Goal: Task Accomplishment & Management: Manage account settings

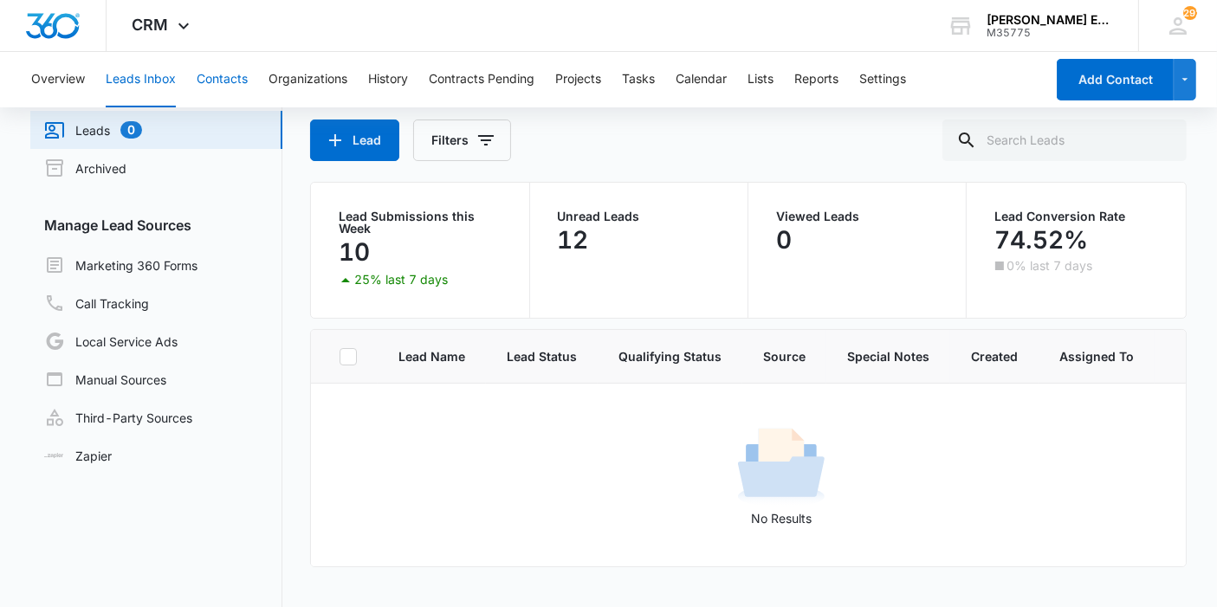
click at [220, 90] on button "Contacts" at bounding box center [222, 79] width 51 height 55
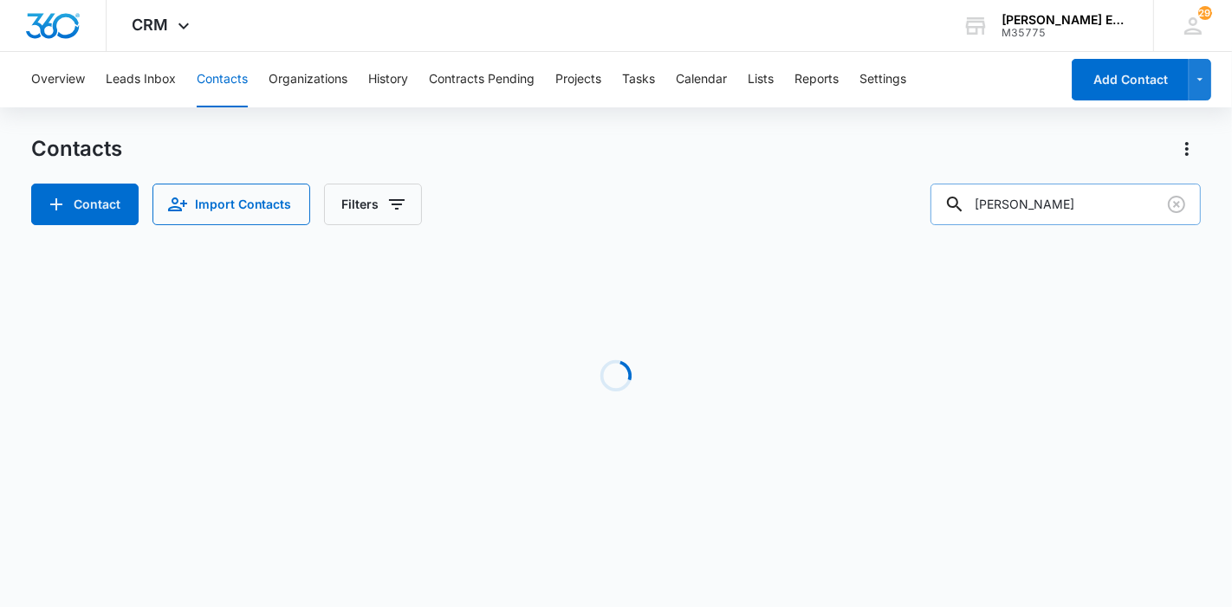
click at [1133, 219] on input "[PERSON_NAME]" at bounding box center [1065, 205] width 270 height 42
type input "[PERSON_NAME]"
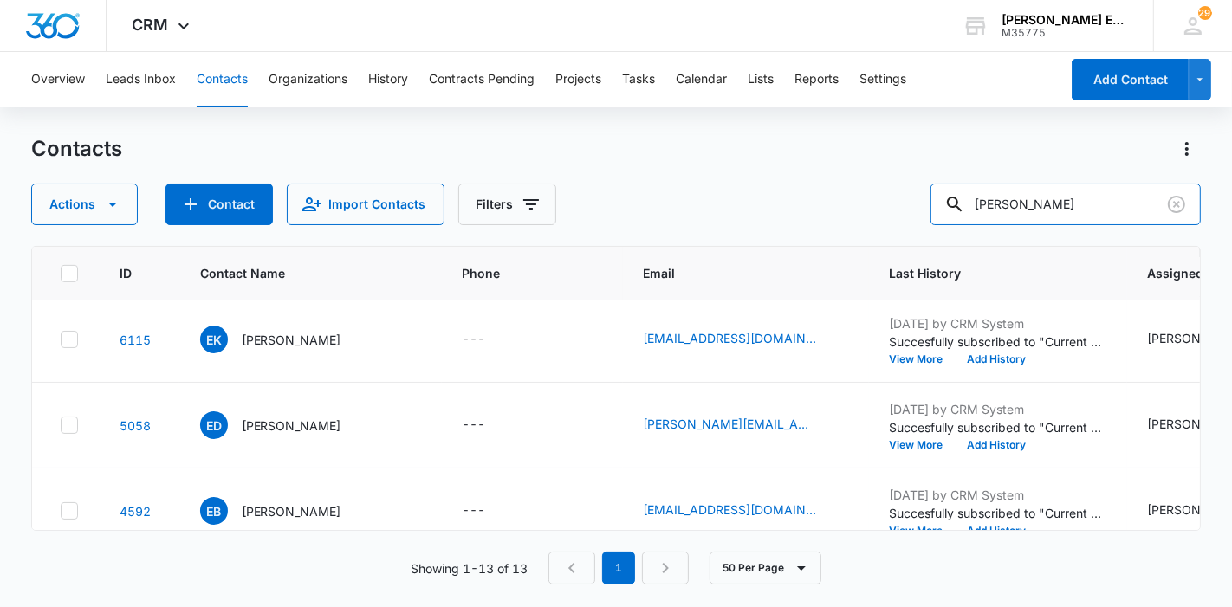
scroll to position [695, 0]
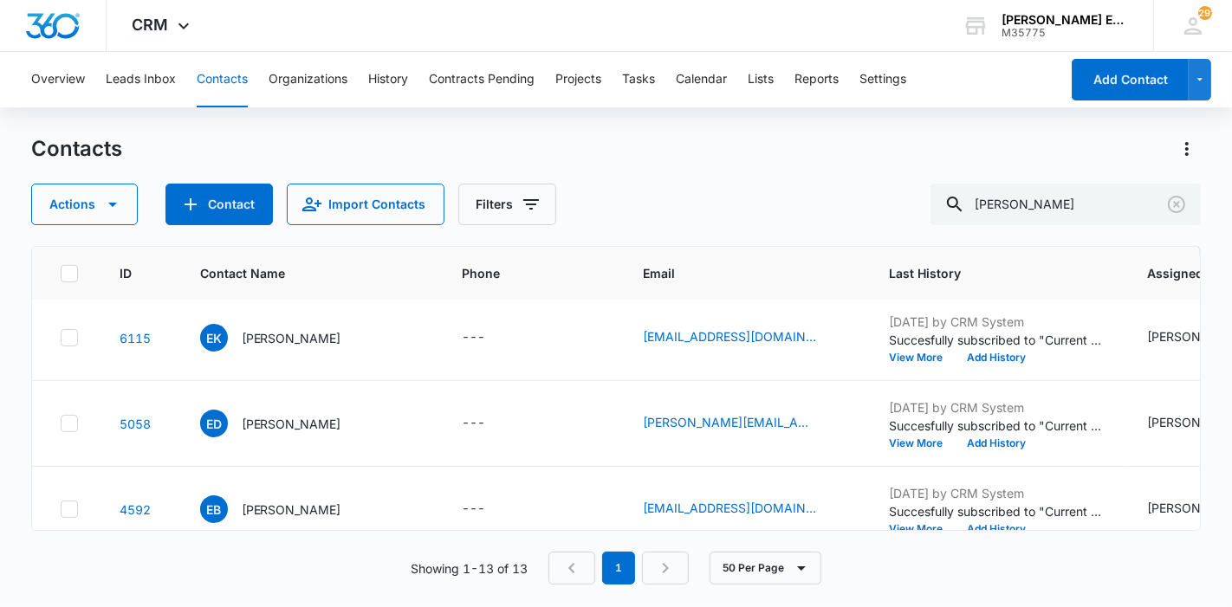
click at [287, 262] on p "[PERSON_NAME]" at bounding box center [292, 252] width 100 height 18
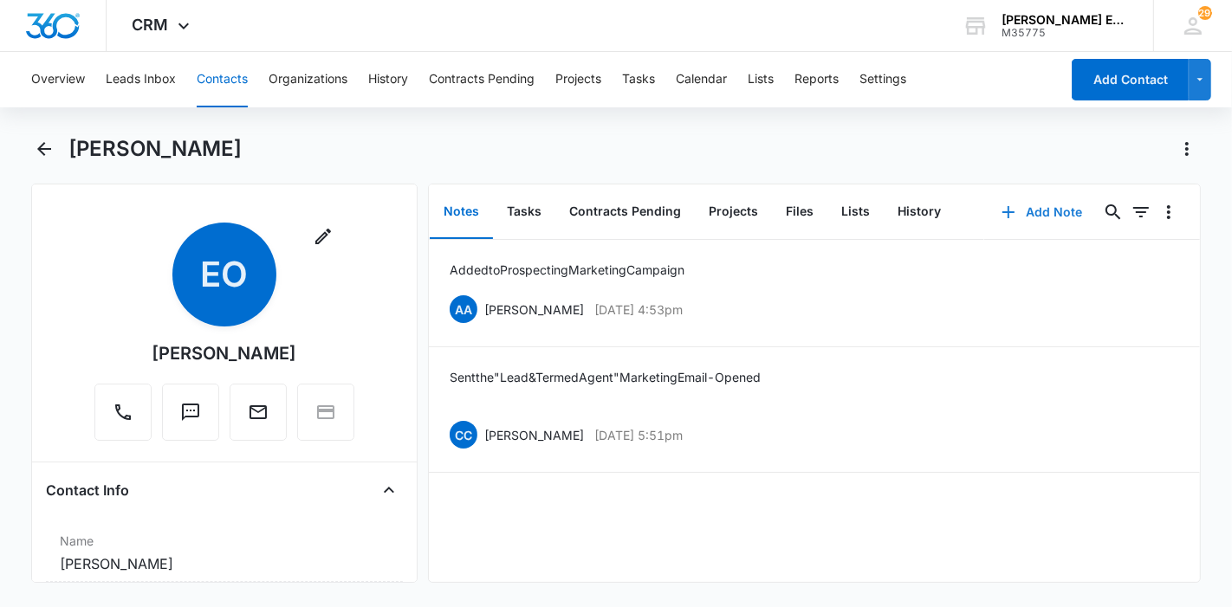
click at [1062, 221] on button "Add Note" at bounding box center [1041, 212] width 115 height 42
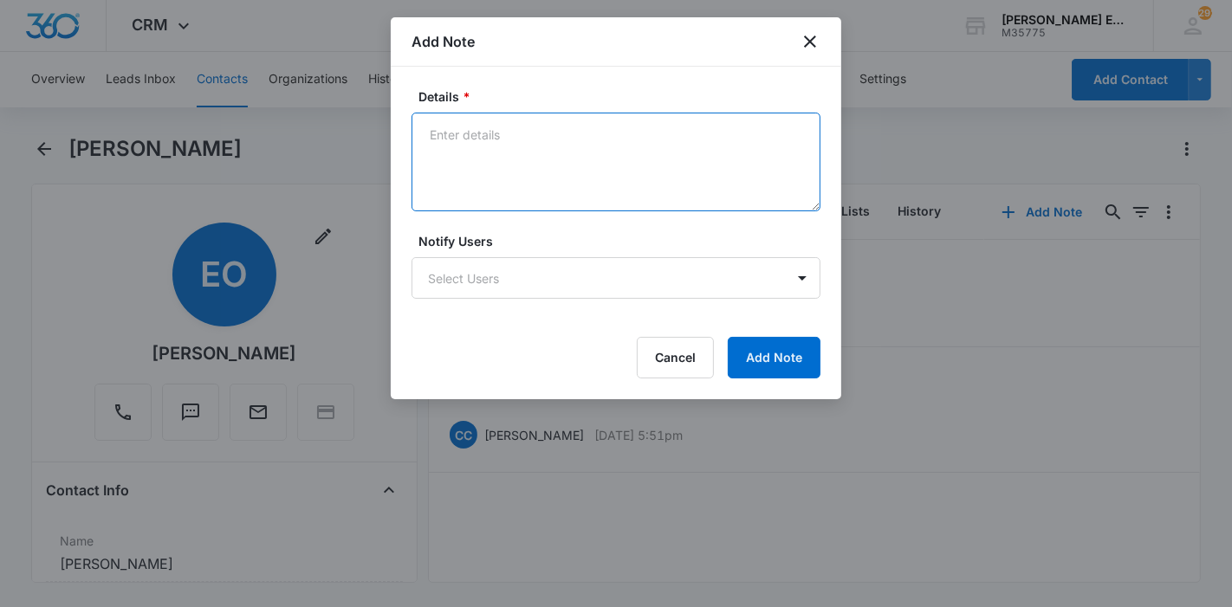
click at [573, 199] on textarea "Details *" at bounding box center [615, 162] width 409 height 99
paste textarea "[PERSON_NAME]"
drag, startPoint x: 667, startPoint y: 136, endPoint x: 619, endPoint y: 129, distance: 48.1
click at [619, 129] on textarea "Spoke with - agent referral from [PERSON_NAME]" at bounding box center [615, 162] width 409 height 99
click at [745, 145] on textarea "Spoke with - agent referral from [PERSON_NAME]" at bounding box center [615, 162] width 409 height 99
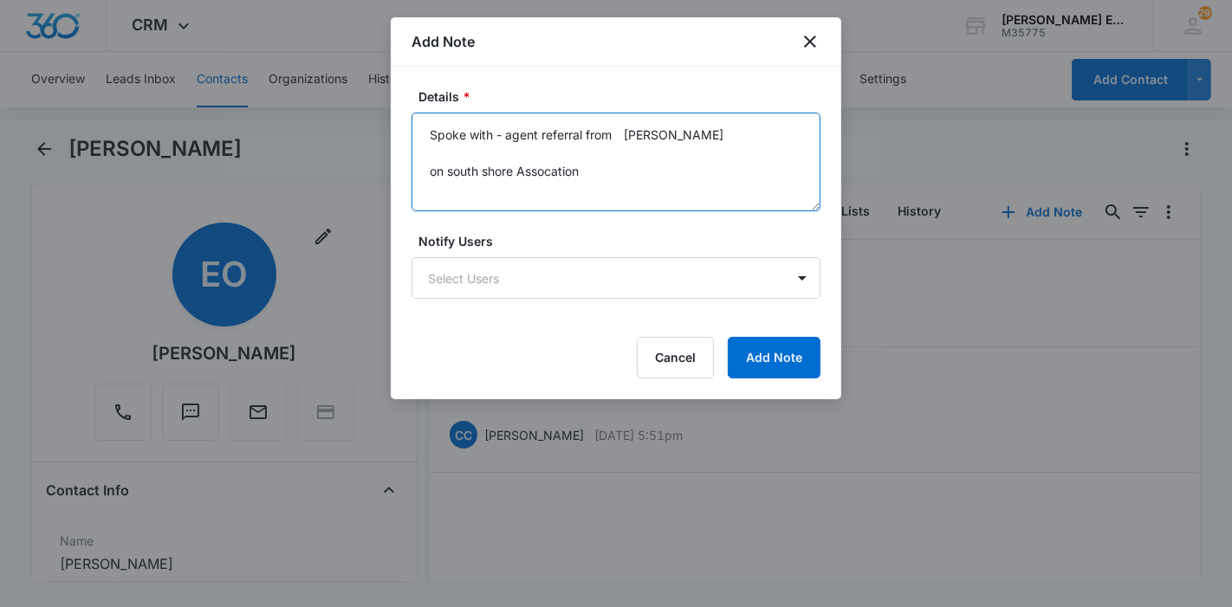
scroll to position [4, 0]
click at [745, 126] on textarea "Spoke with - agent referral from [PERSON_NAME] on south shore Assocation we wen…" at bounding box center [615, 162] width 409 height 99
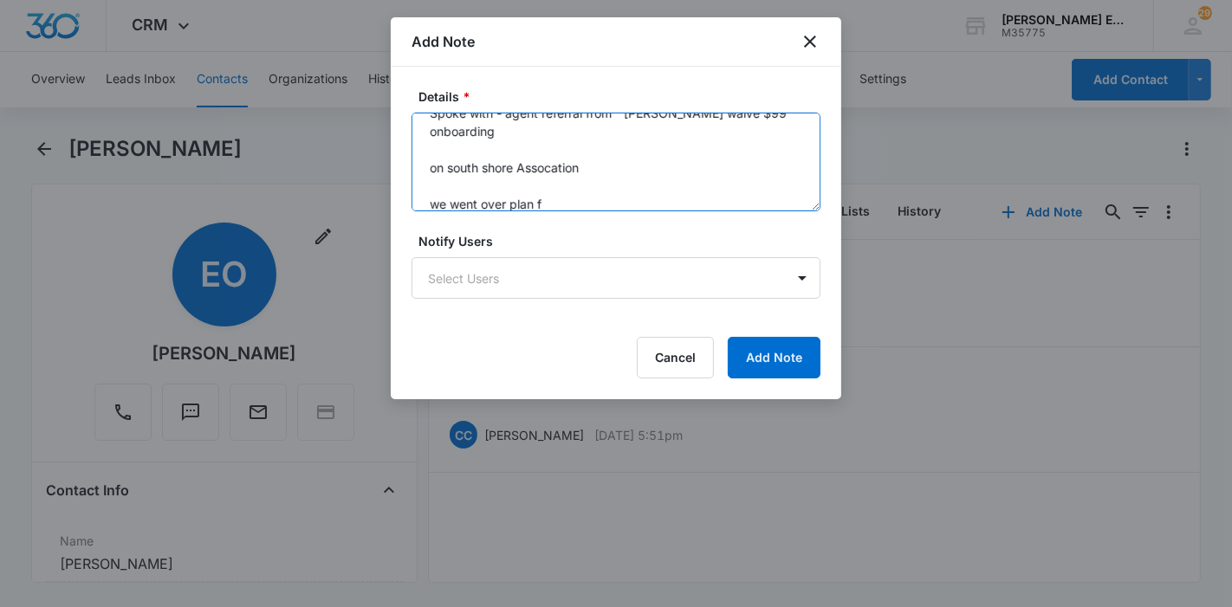
click at [568, 206] on textarea "Spoke with - agent referral from [PERSON_NAME] waive $99 onboarding on south sh…" at bounding box center [615, 162] width 409 height 99
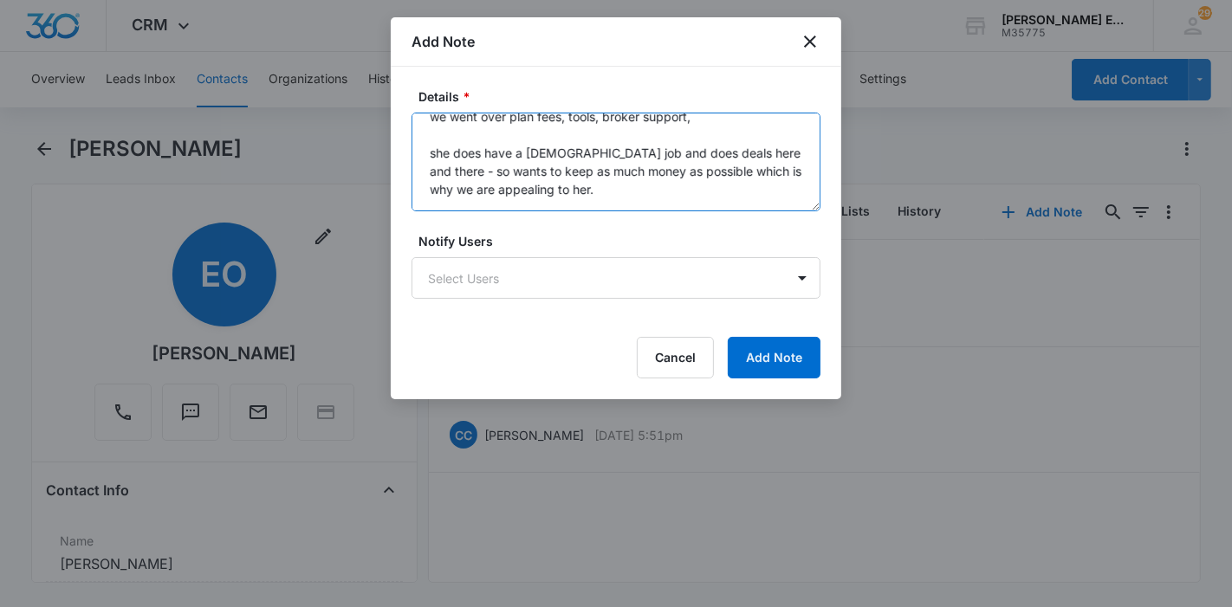
scroll to position [131, 0]
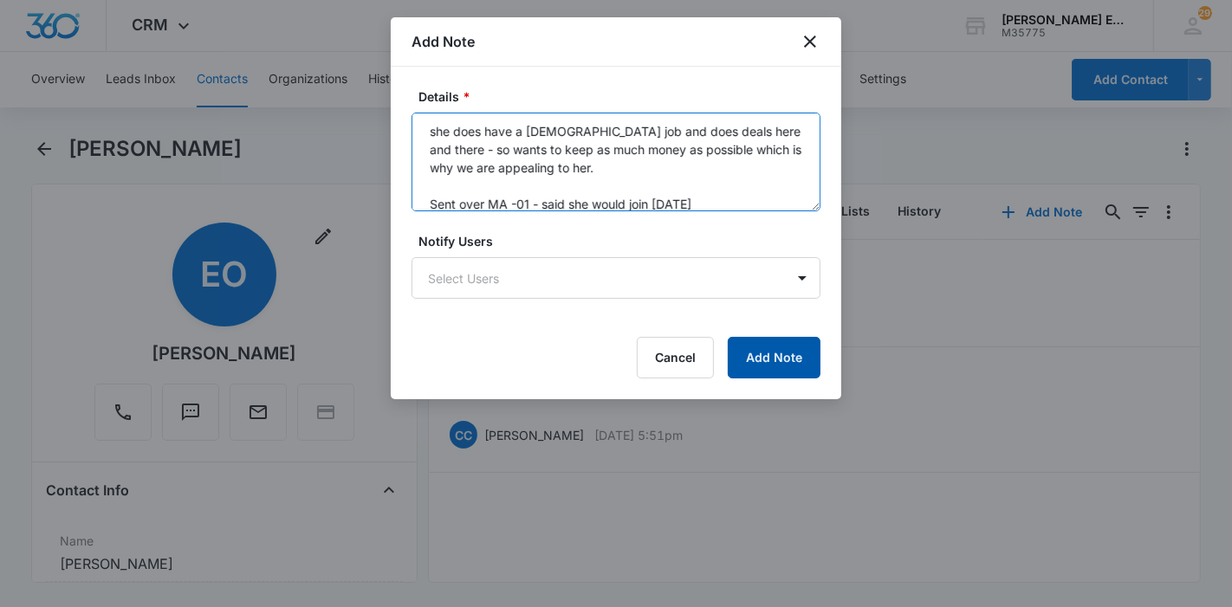
type textarea "Spoke with - agent referral from [PERSON_NAME] waive $99 onboarding on south sh…"
click at [757, 367] on button "Add Note" at bounding box center [773, 358] width 93 height 42
